Goal: Task Accomplishment & Management: Manage account settings

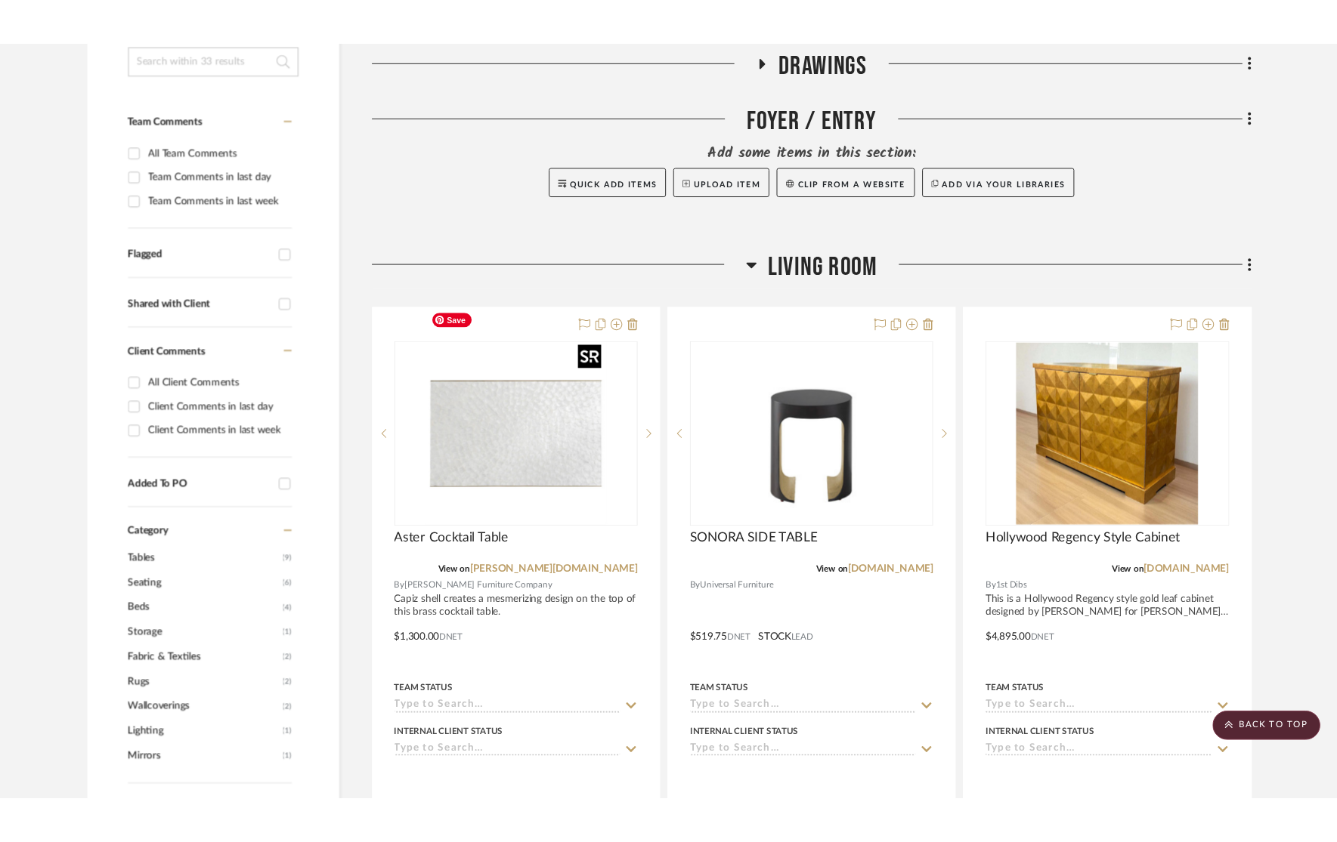
scroll to position [357, 0]
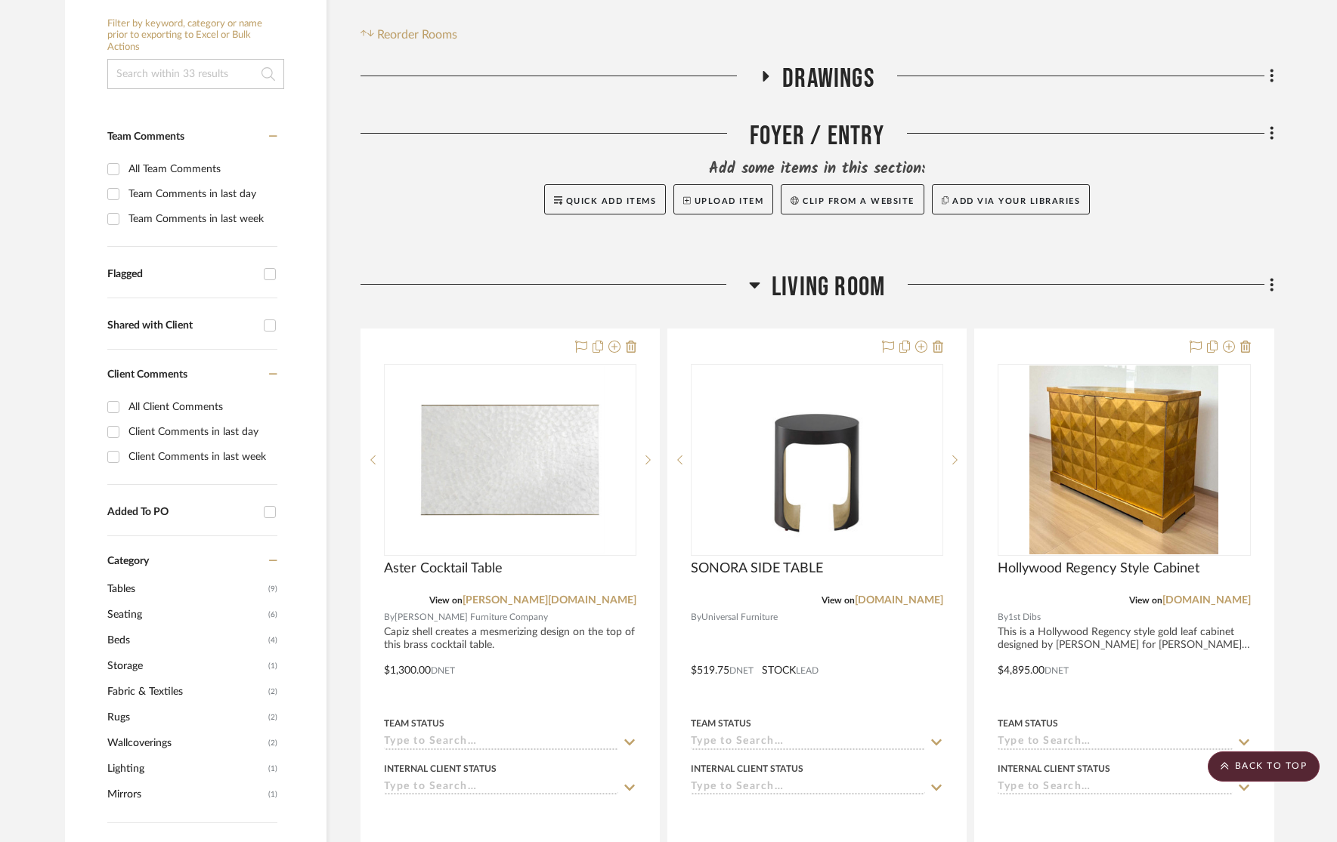
click at [835, 271] on span "Living Room" at bounding box center [827, 287] width 113 height 32
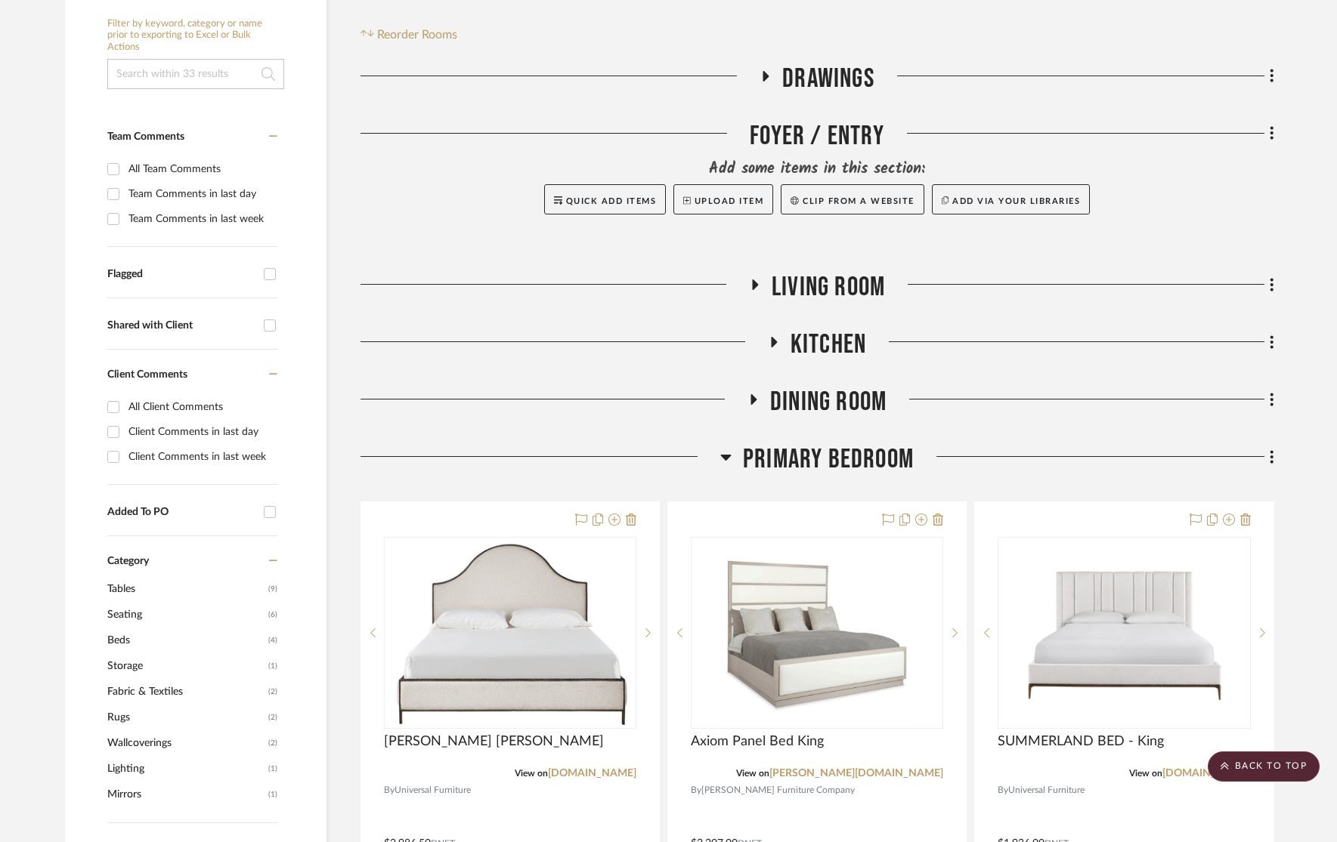
click at [840, 329] on span "Kitchen" at bounding box center [828, 345] width 76 height 32
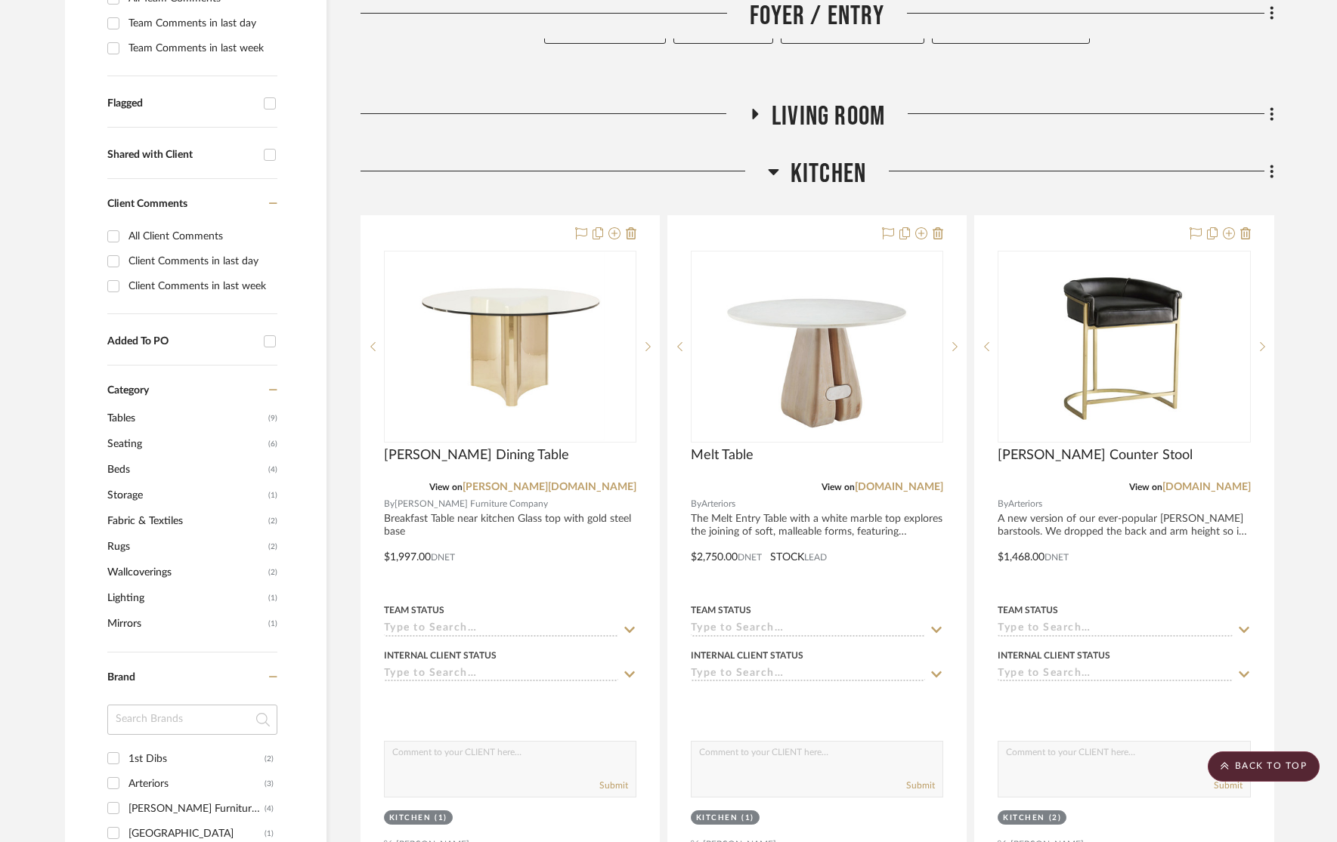
scroll to position [444, 0]
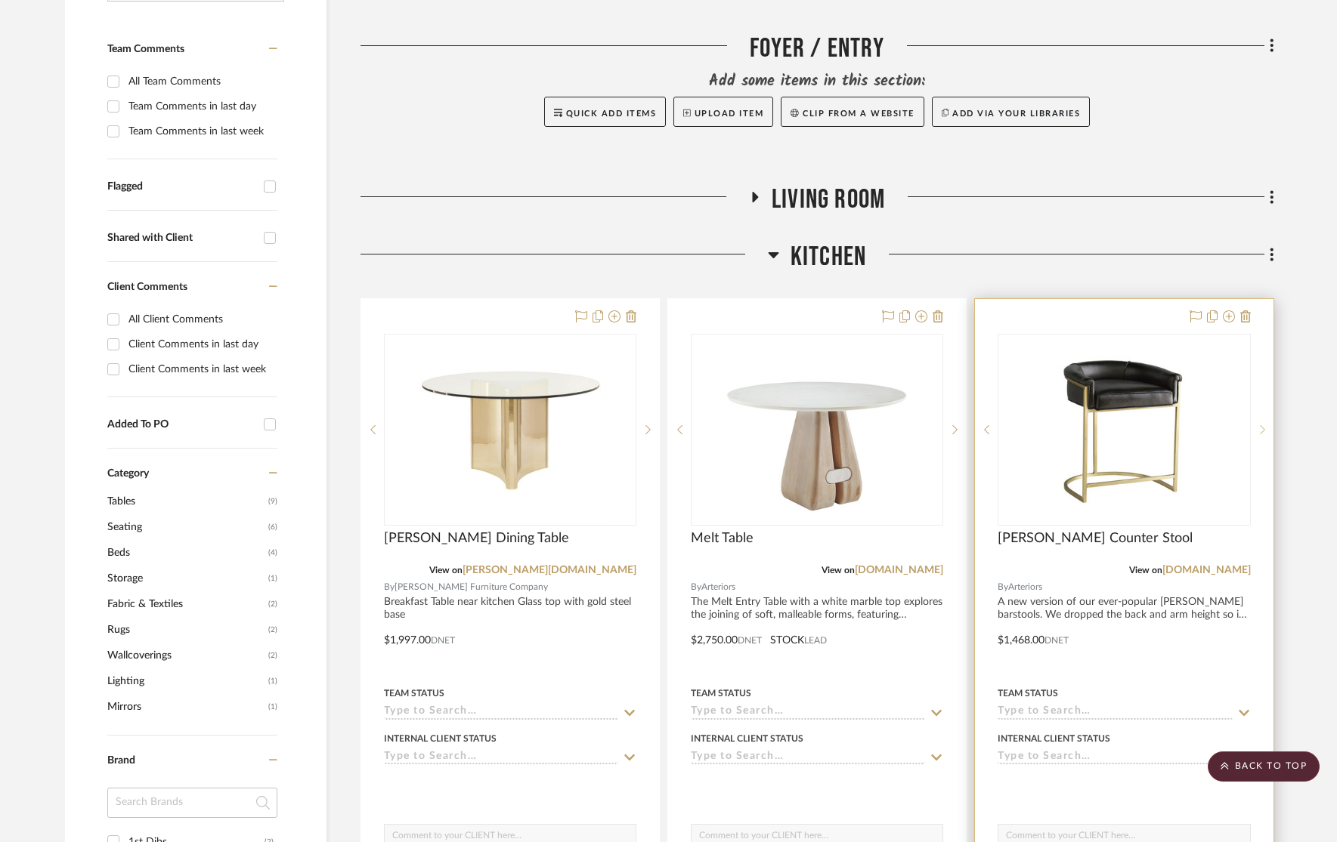
click at [1257, 425] on sr-next-btn at bounding box center [1262, 430] width 23 height 11
drag, startPoint x: 1257, startPoint y: 394, endPoint x: 1257, endPoint y: 352, distance: 42.3
click at [1257, 425] on sr-next-btn at bounding box center [1262, 430] width 23 height 11
click at [1246, 311] on icon at bounding box center [1245, 317] width 11 height 12
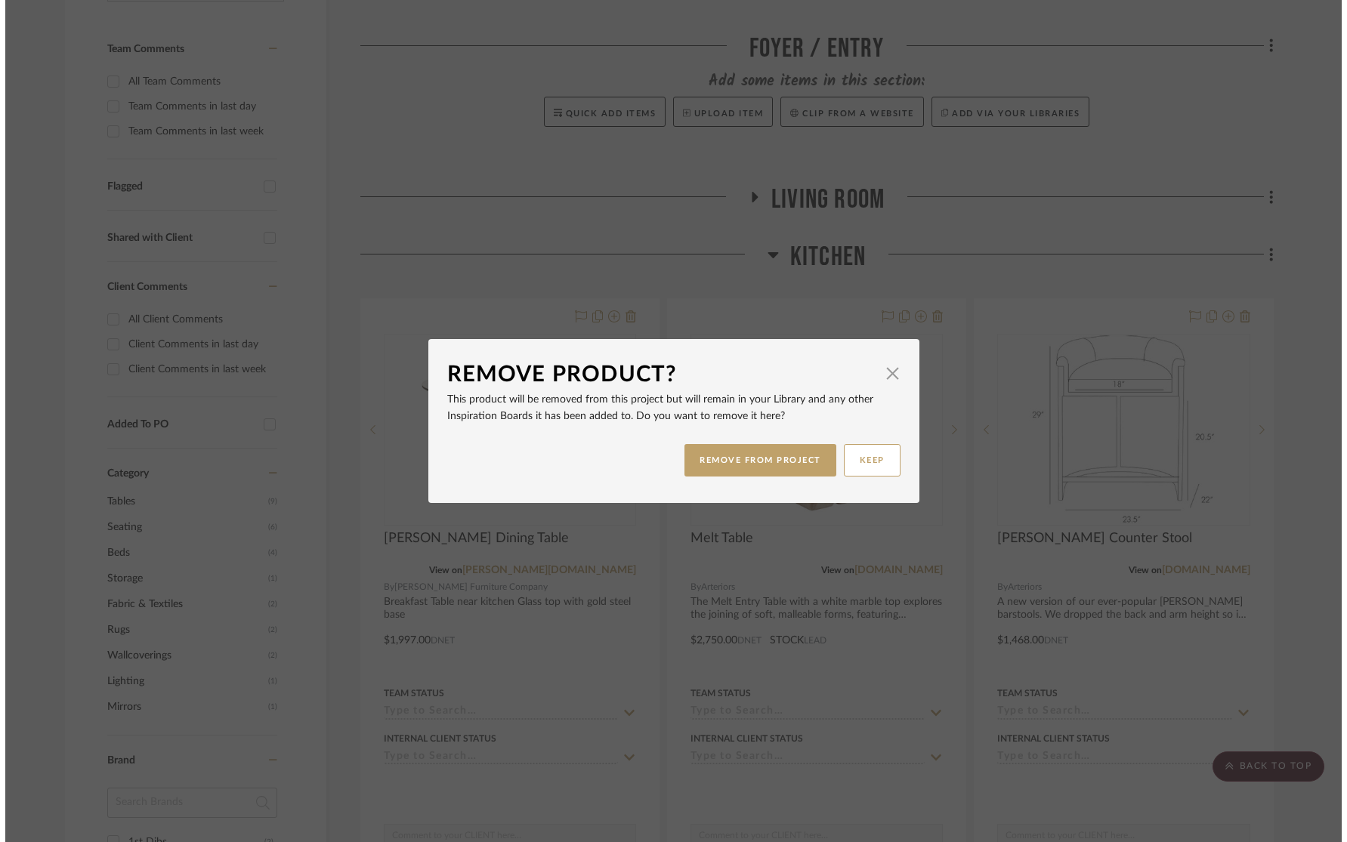
scroll to position [0, 0]
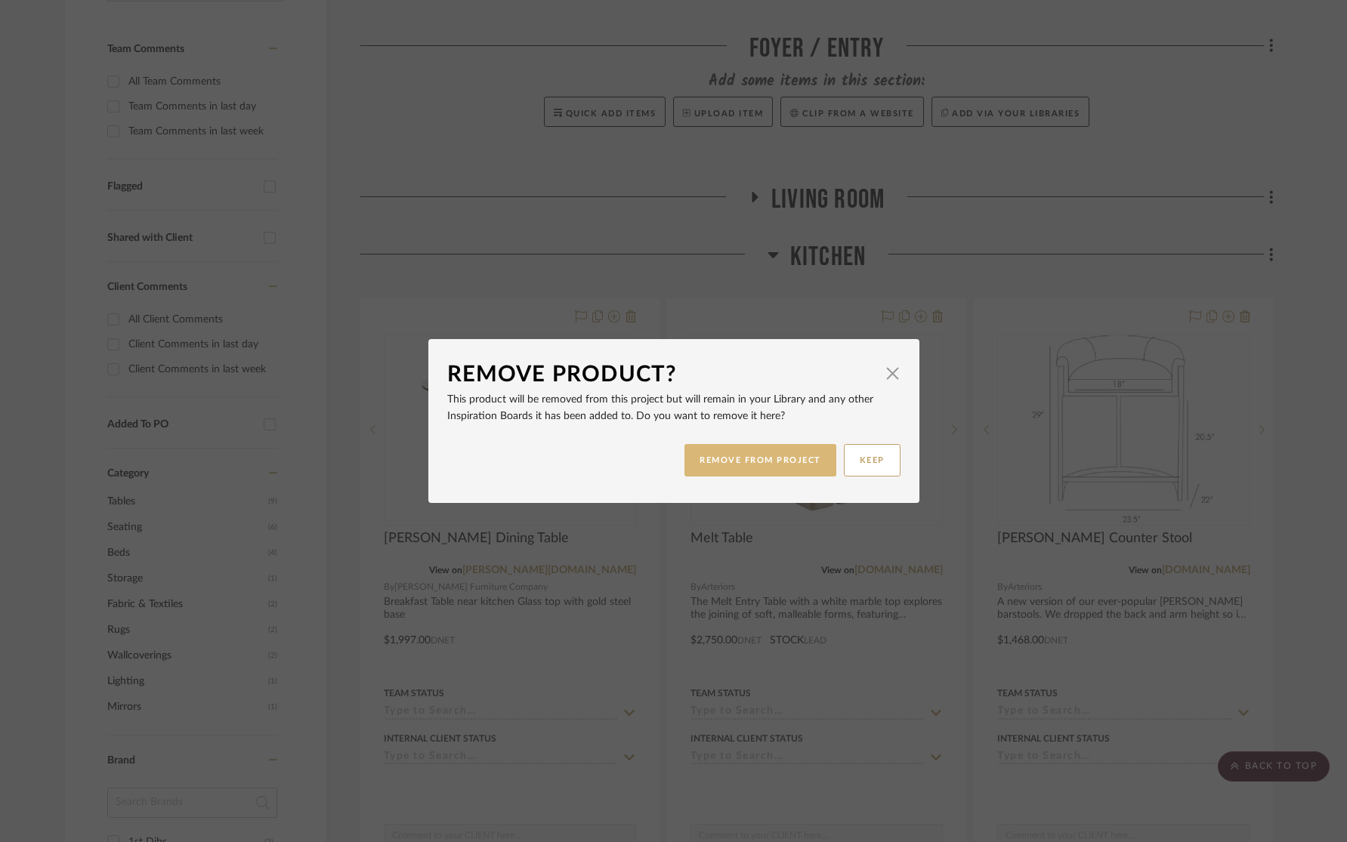
click at [761, 456] on button "REMOVE FROM PROJECT" at bounding box center [761, 460] width 152 height 32
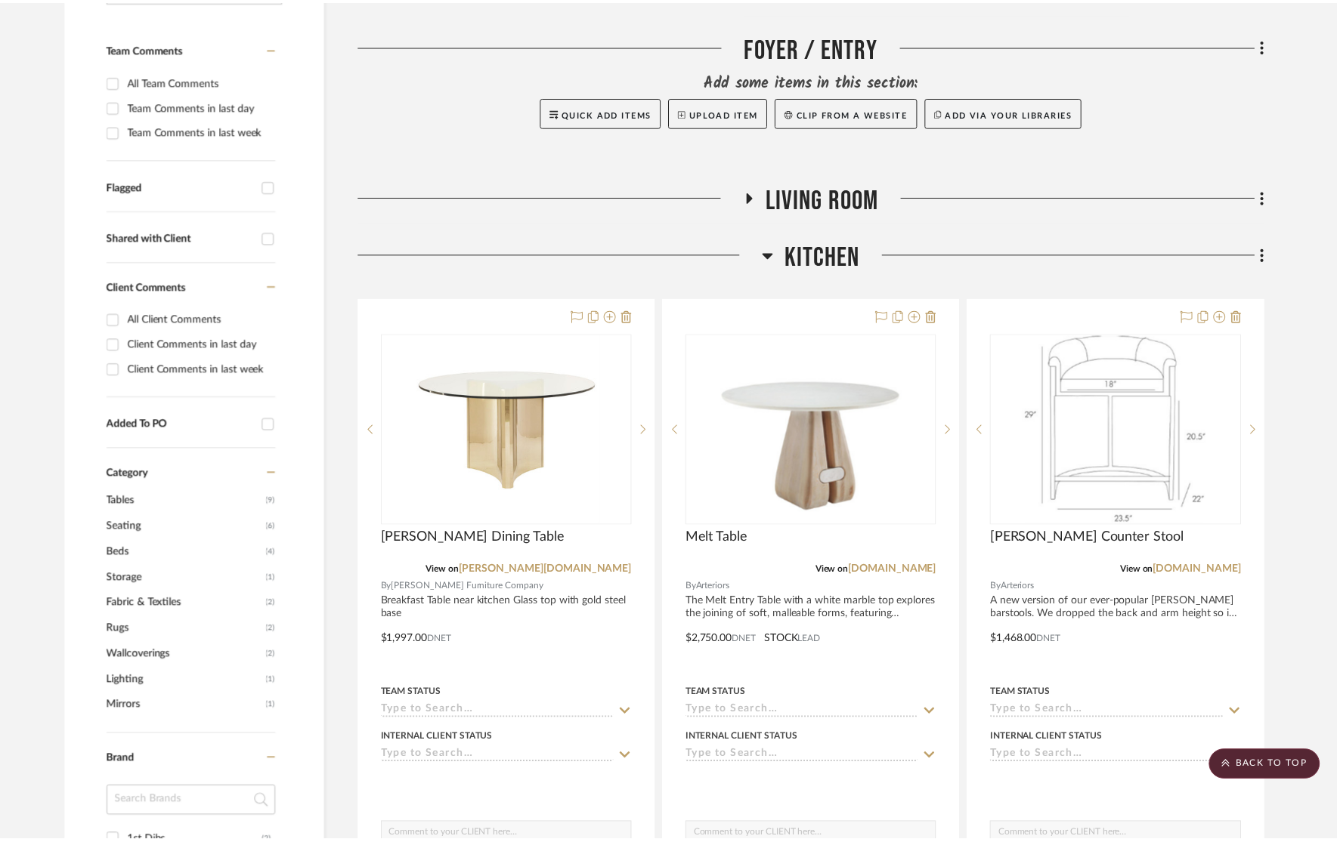
scroll to position [444, 0]
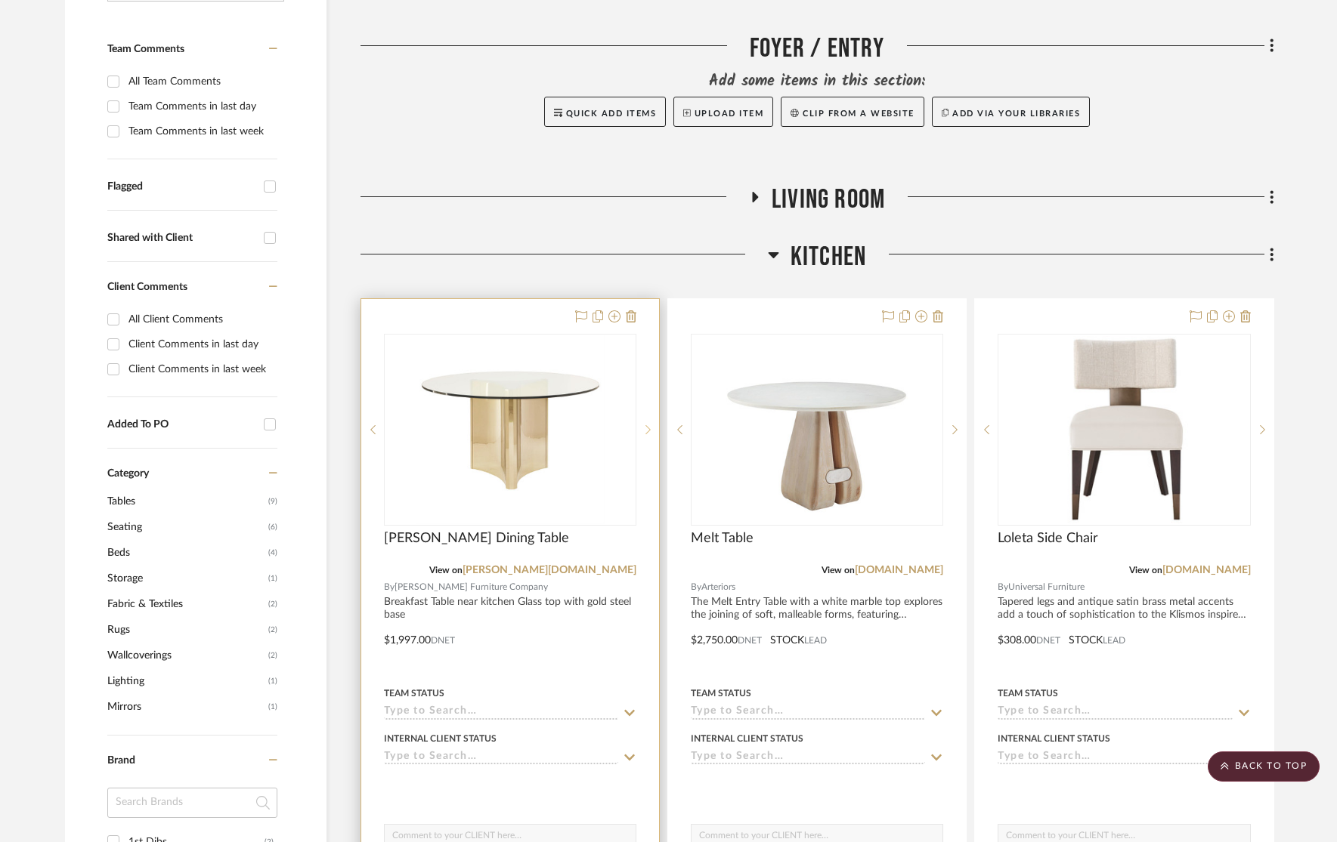
click at [654, 384] on div at bounding box center [647, 430] width 23 height 192
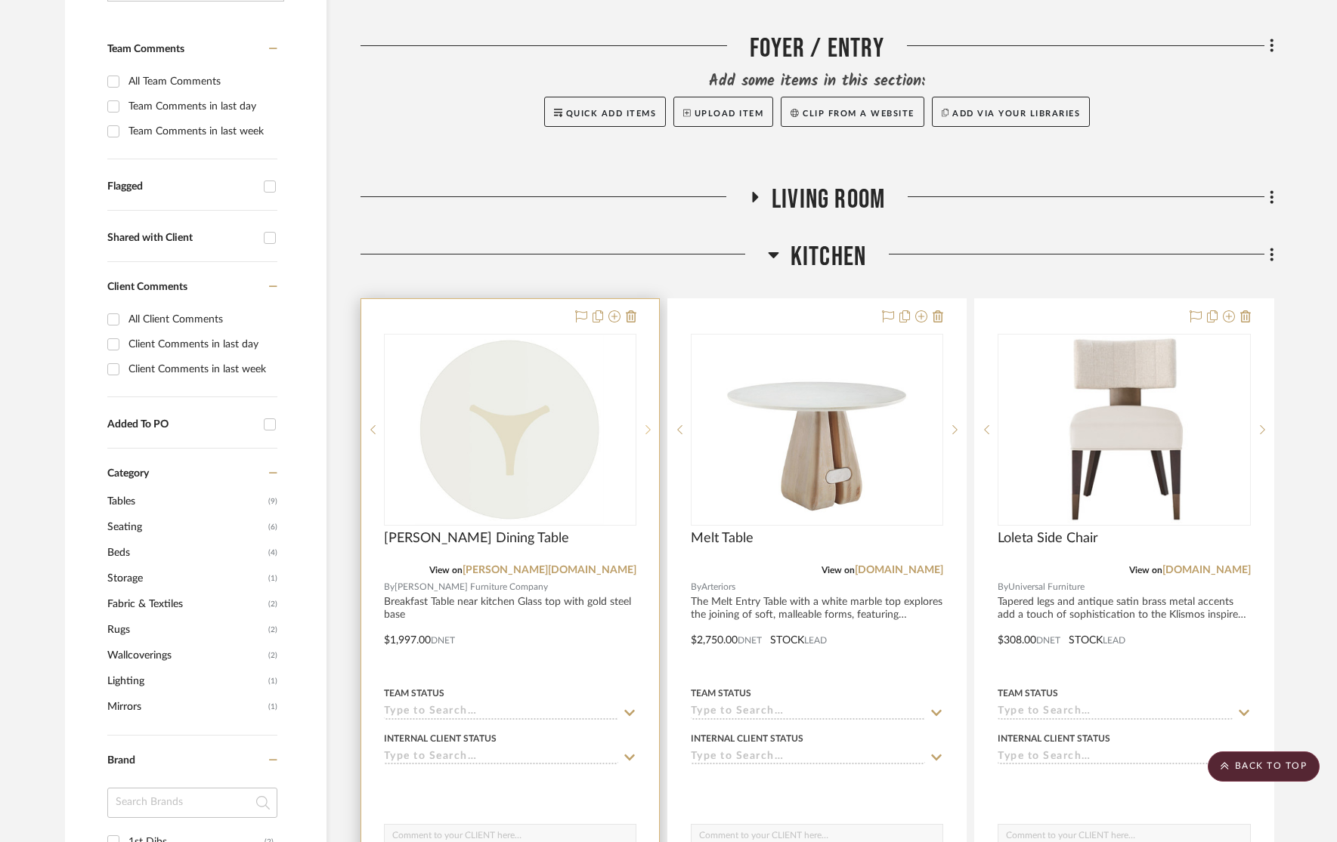
click at [654, 384] on div at bounding box center [647, 430] width 23 height 192
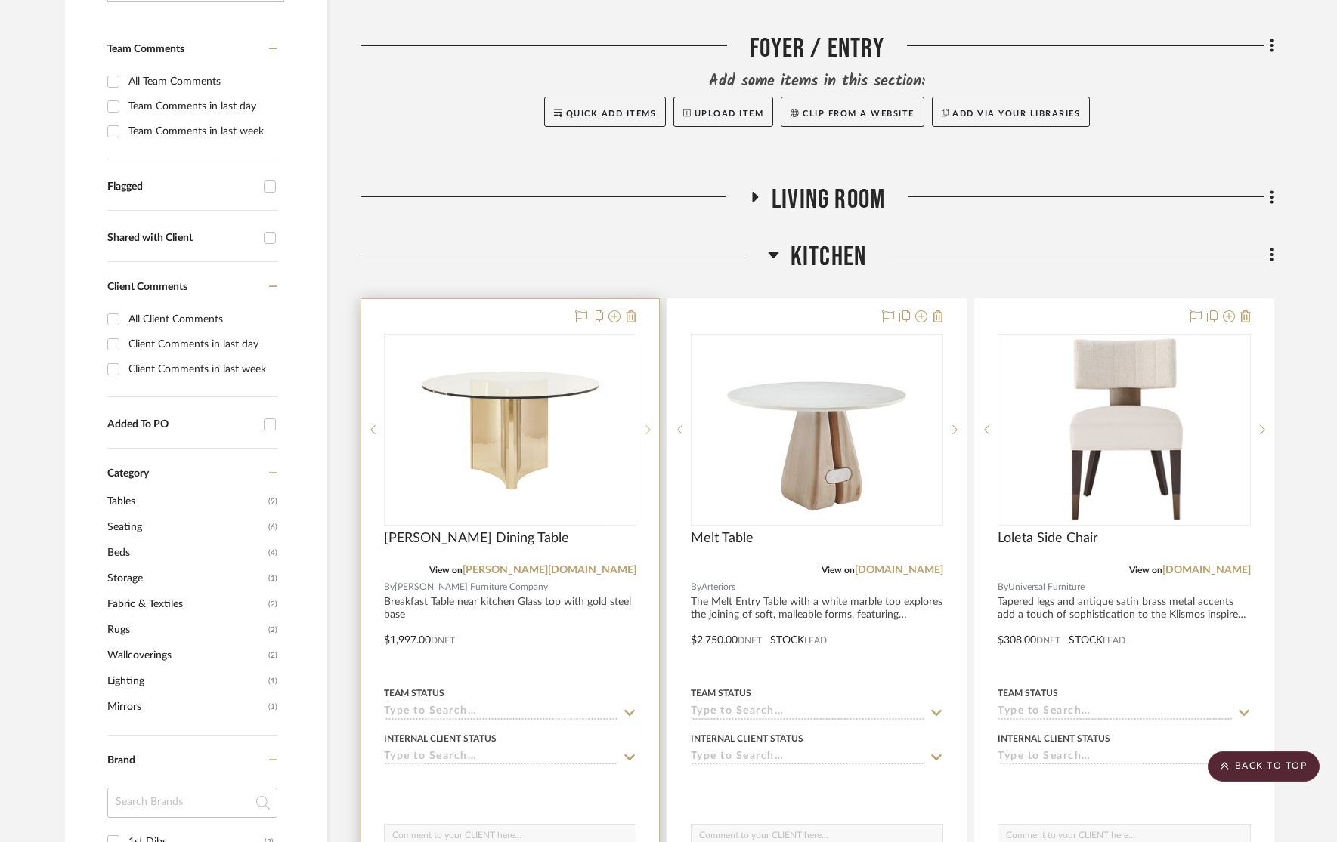
click at [654, 384] on div at bounding box center [647, 430] width 23 height 192
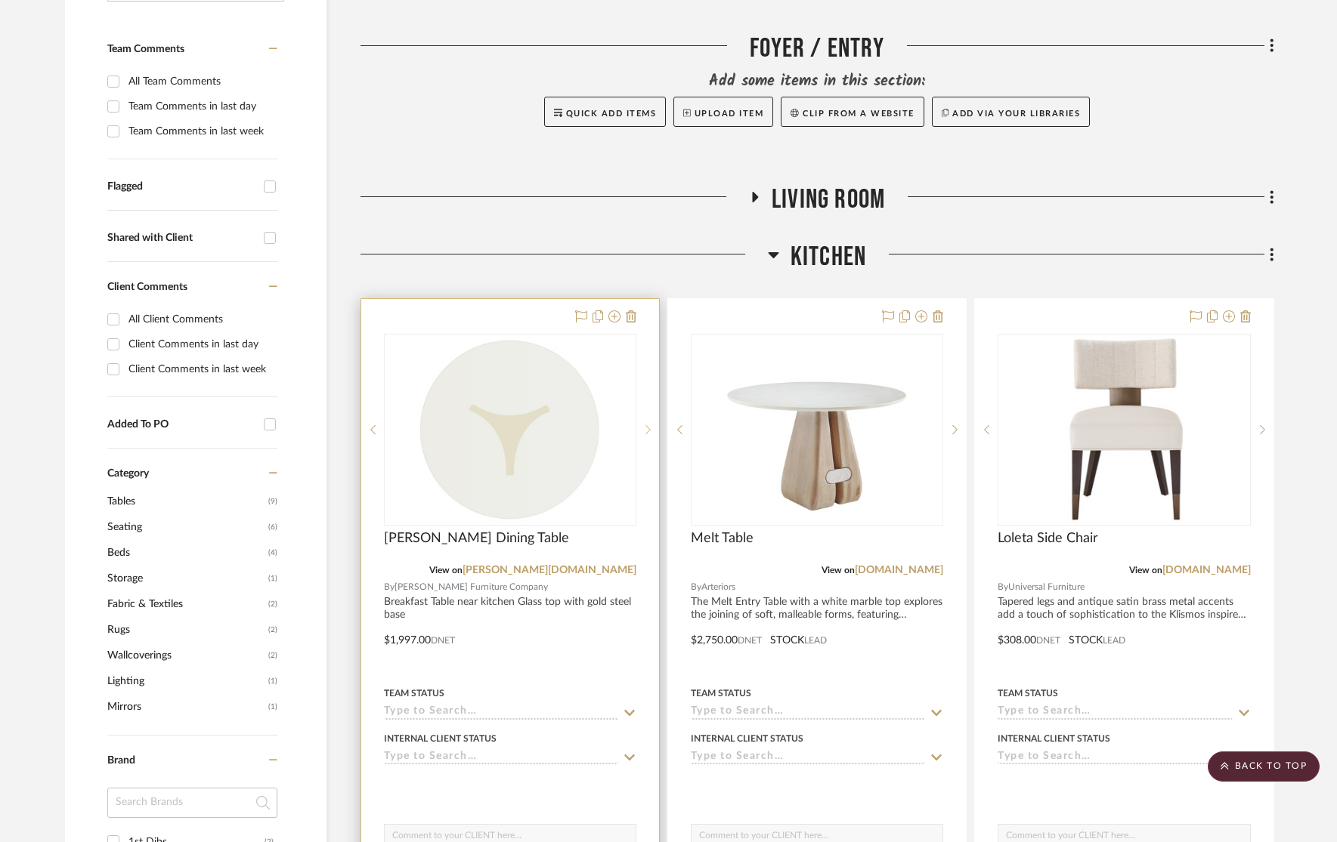
click at [654, 384] on div at bounding box center [647, 430] width 23 height 192
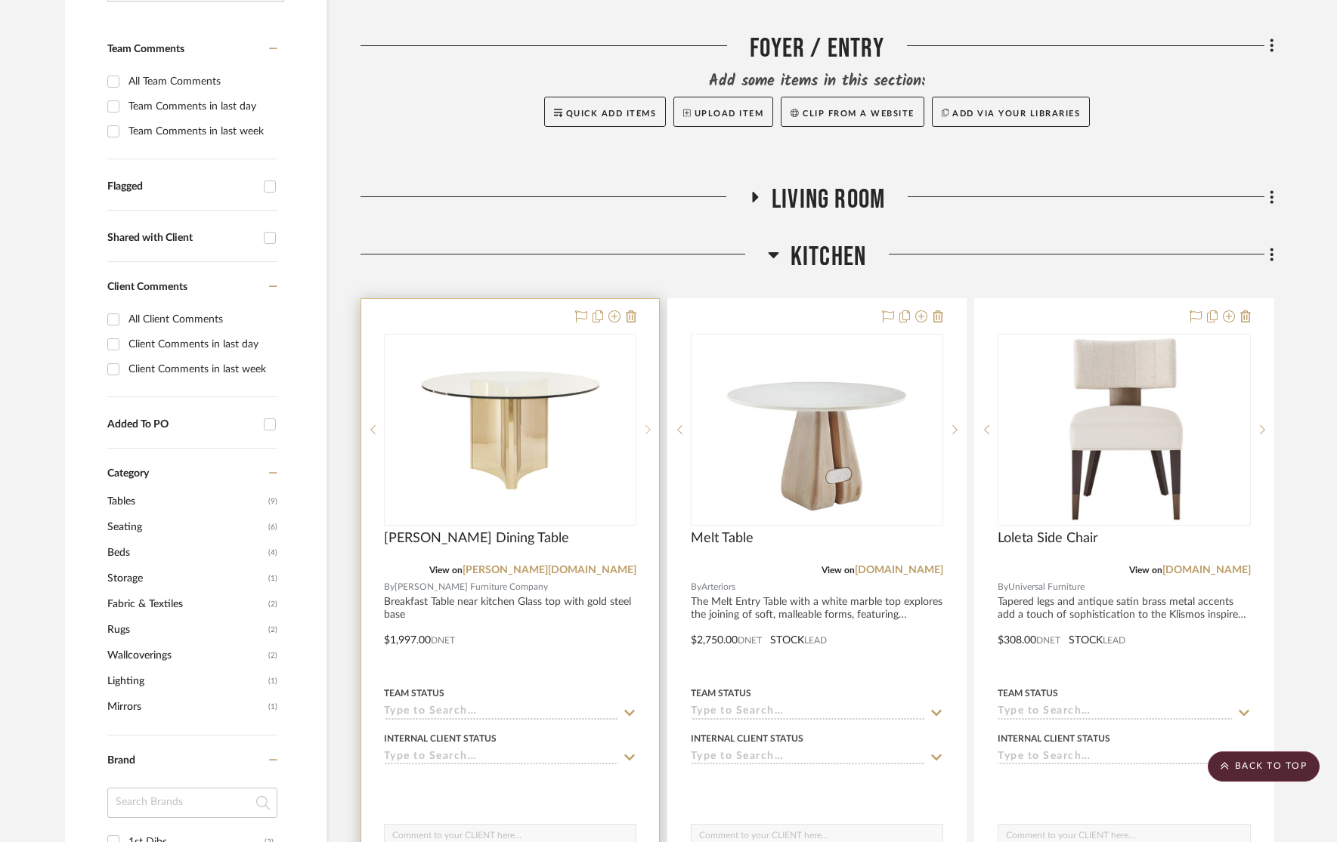
click at [654, 384] on div at bounding box center [647, 430] width 23 height 192
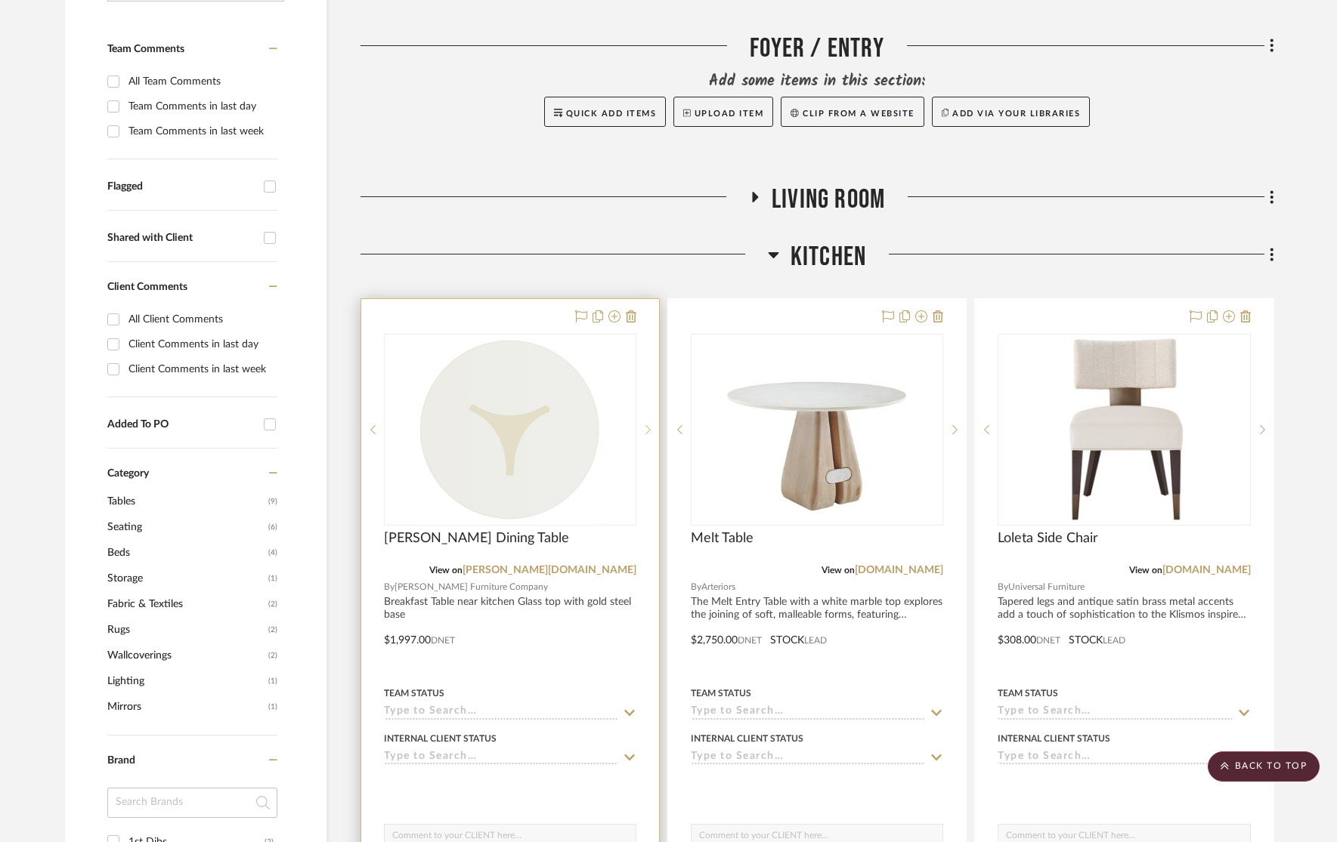
click at [654, 384] on div at bounding box center [647, 430] width 23 height 192
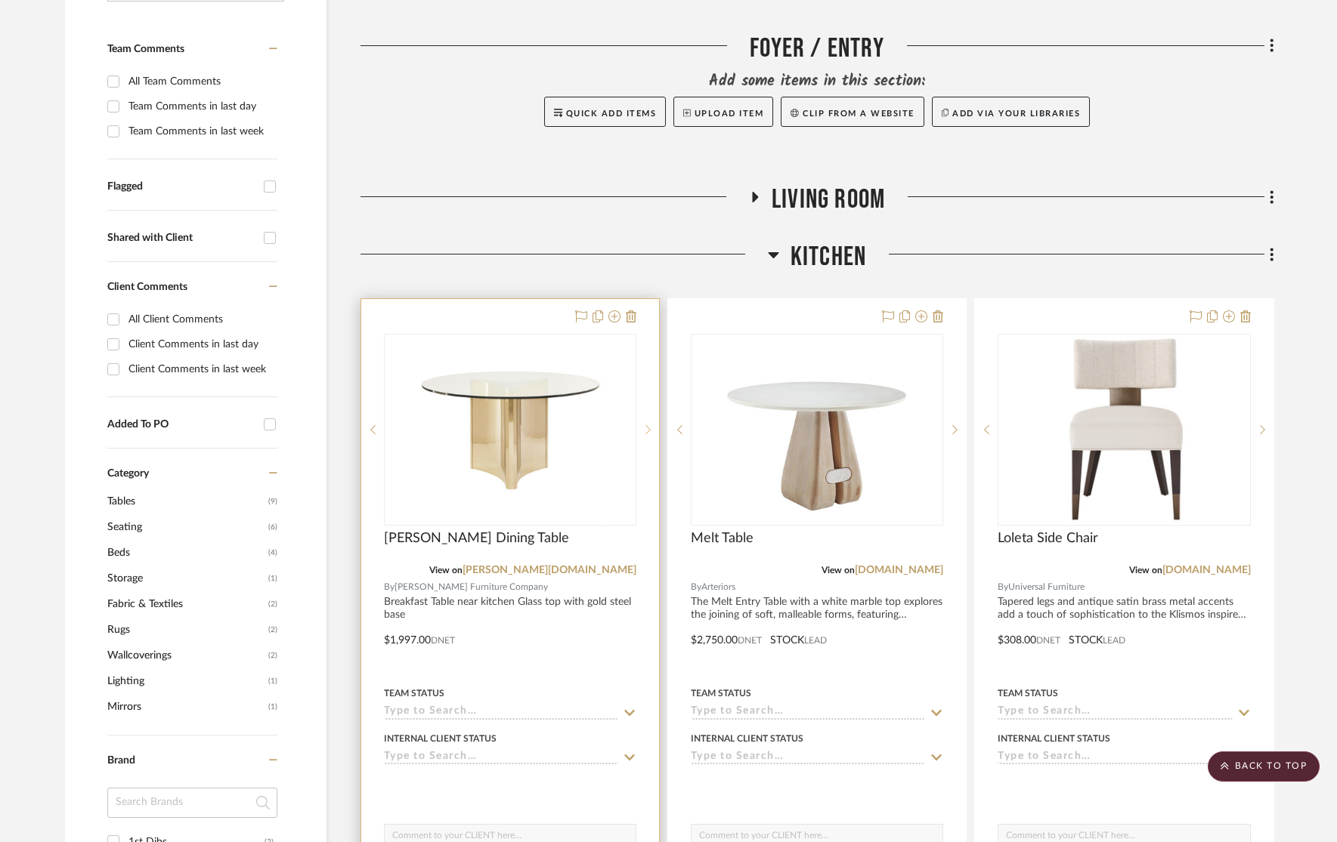
click at [654, 384] on div at bounding box center [647, 430] width 23 height 192
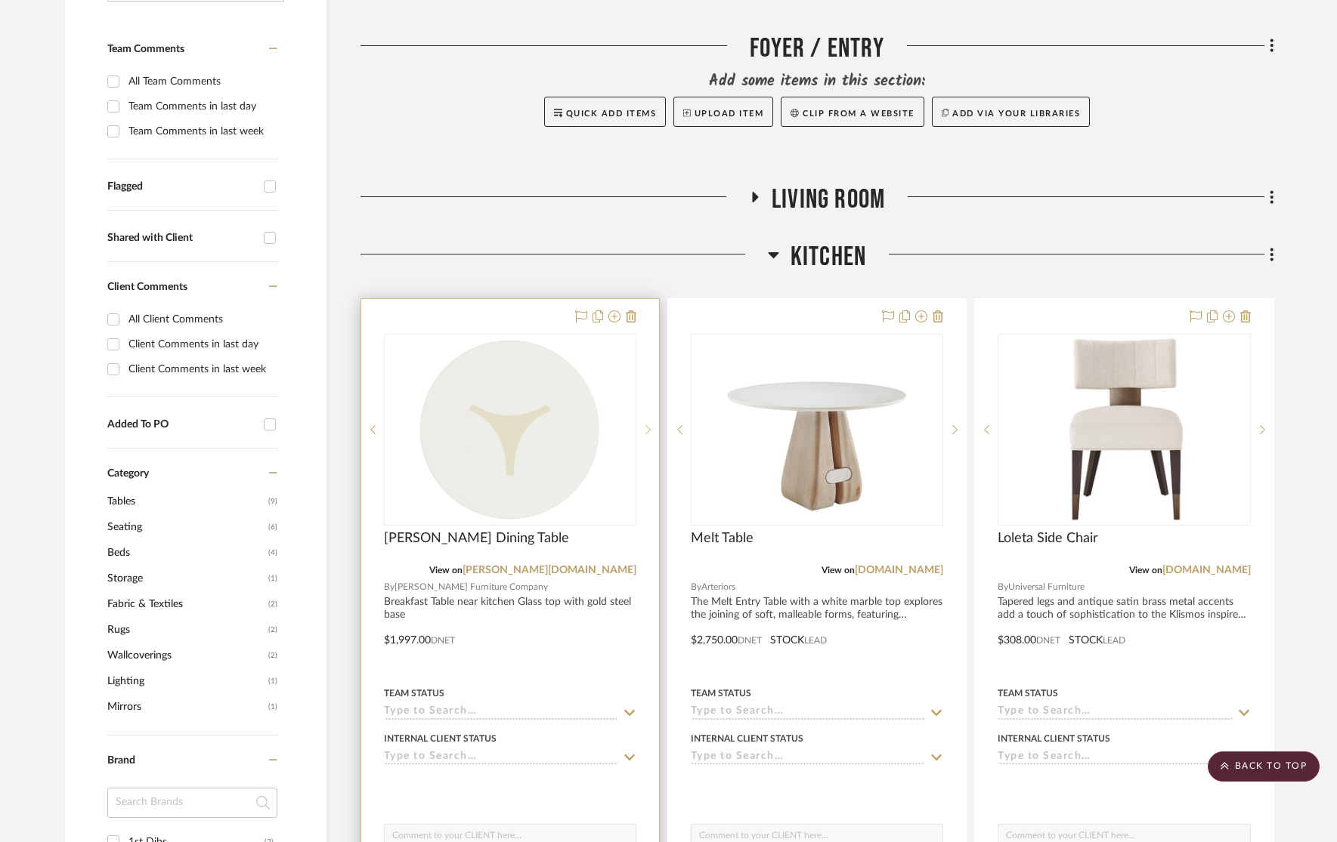
click at [654, 384] on div at bounding box center [647, 430] width 23 height 192
